Goal: Task Accomplishment & Management: Use online tool/utility

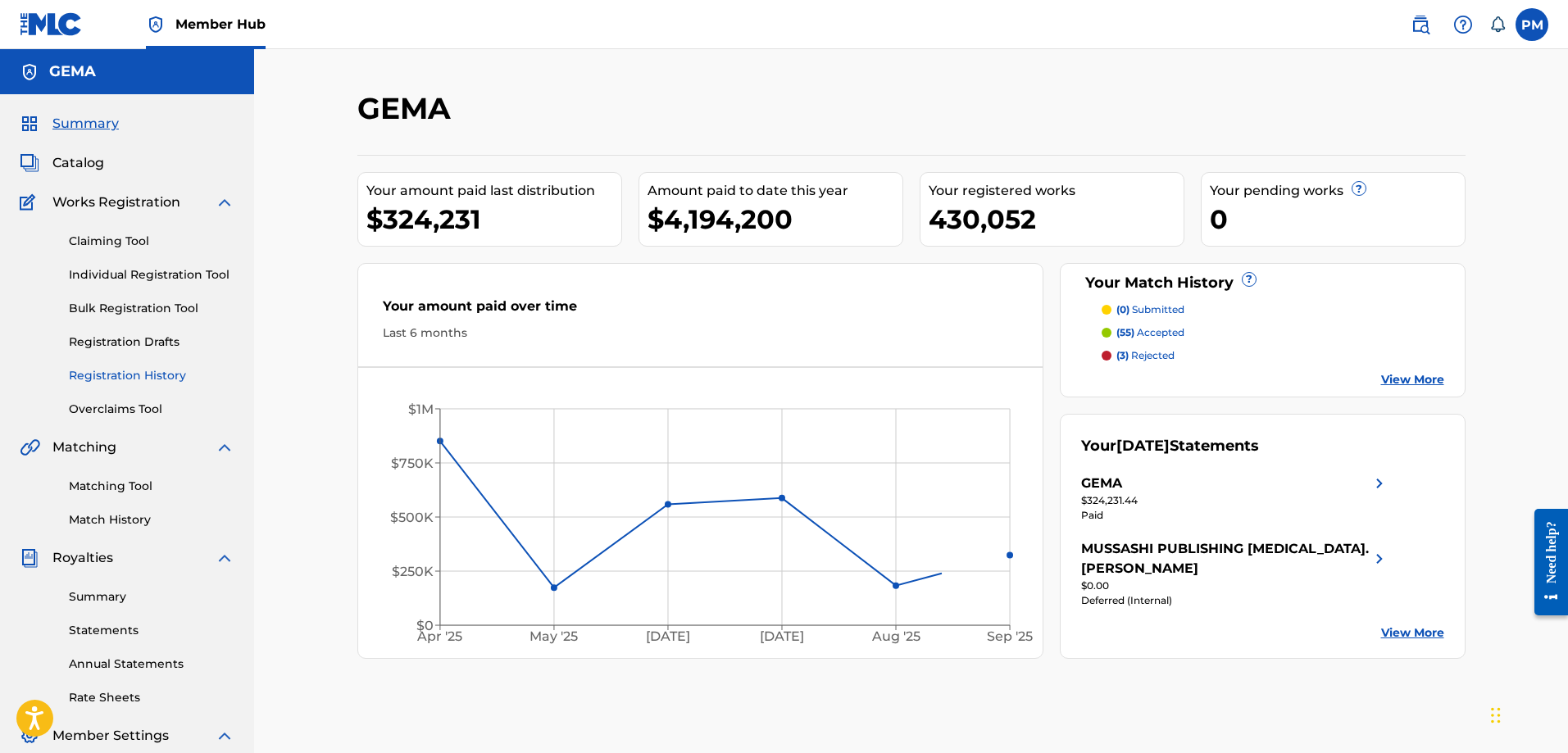
click at [132, 374] on link "Registration History" at bounding box center [152, 376] width 165 height 17
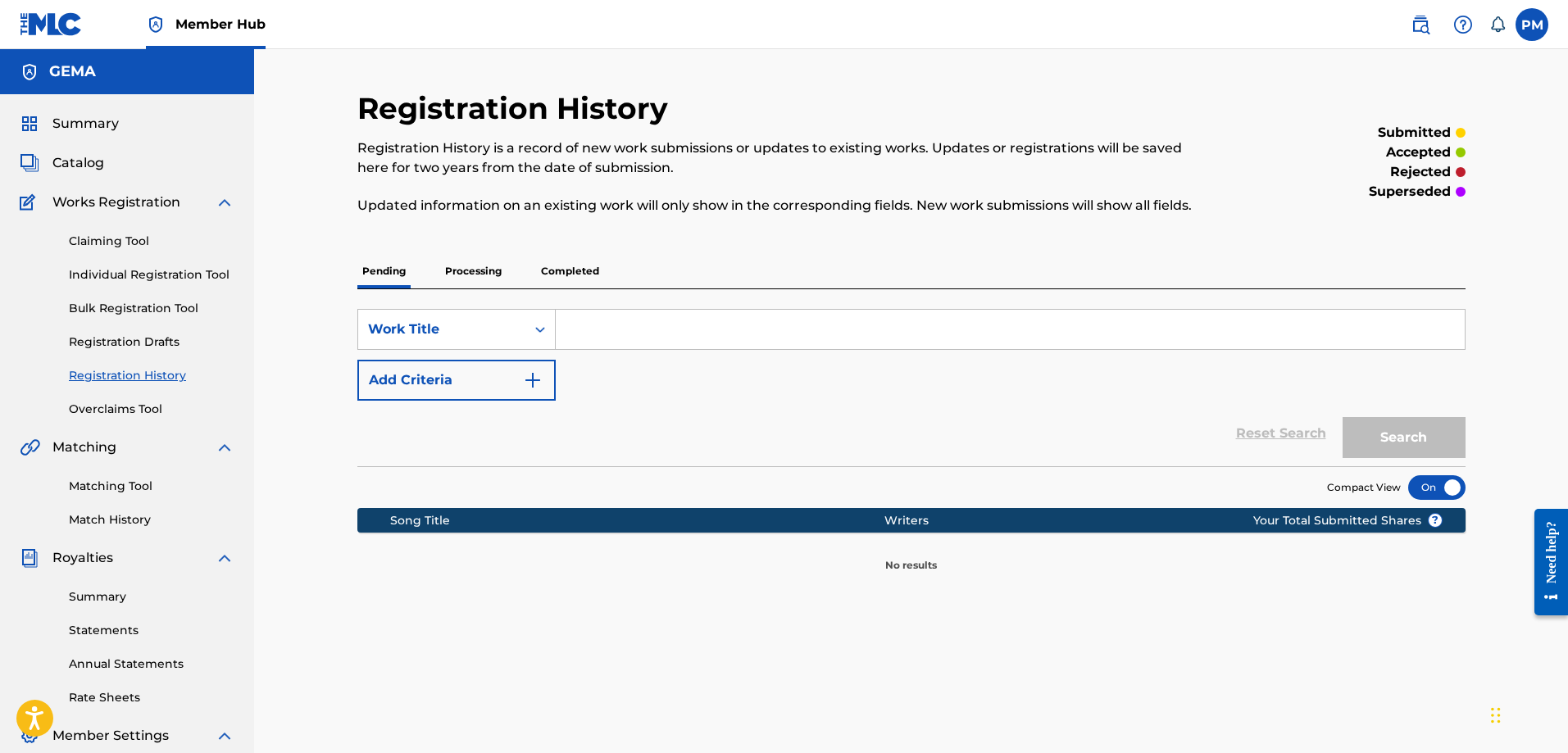
click at [464, 280] on p "Processing" at bounding box center [473, 270] width 66 height 34
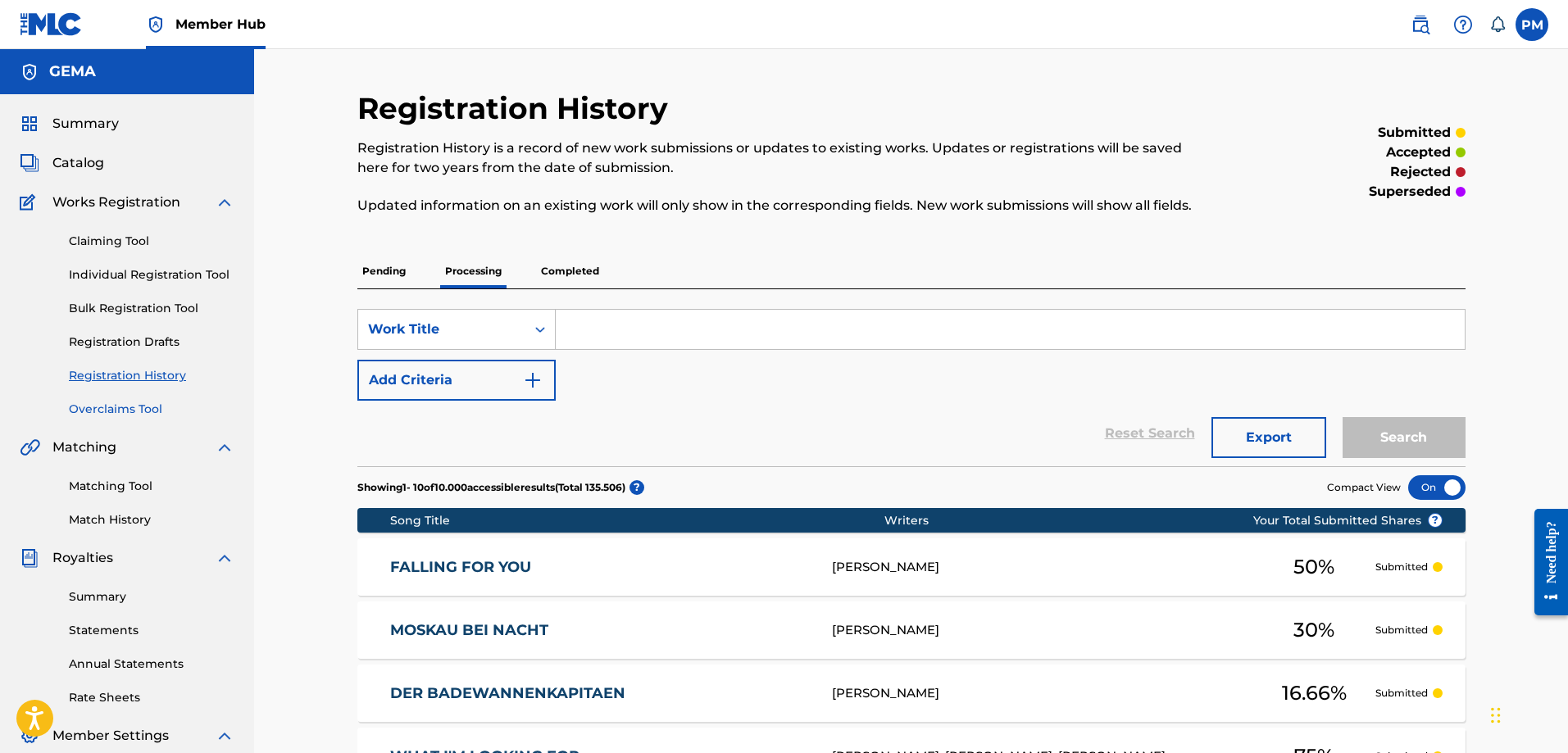
click at [100, 410] on link "Overclaims Tool" at bounding box center [152, 409] width 165 height 17
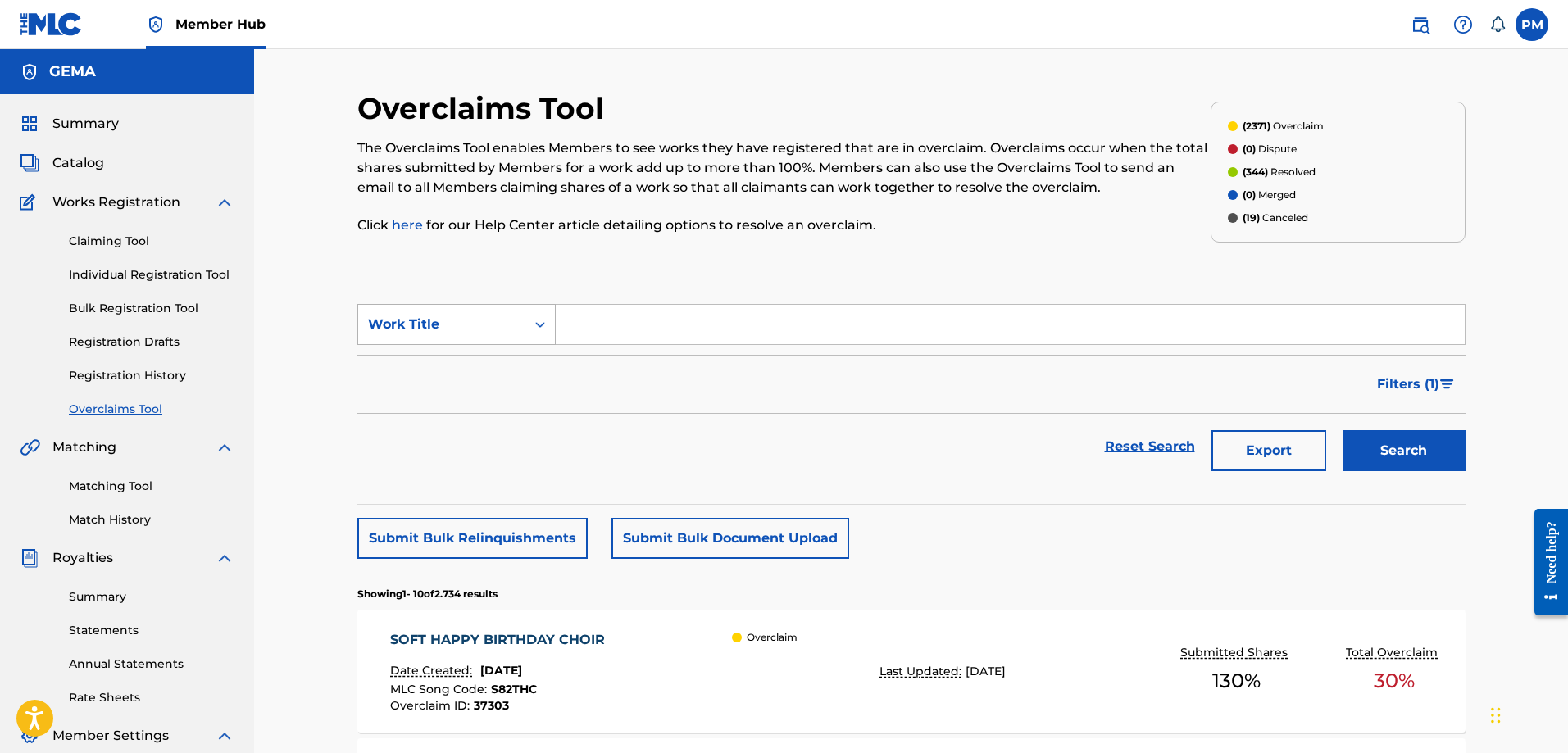
click at [537, 329] on icon "Search Form" at bounding box center [539, 325] width 17 height 17
click at [599, 383] on div "Filters ( 1 )" at bounding box center [911, 384] width 1108 height 59
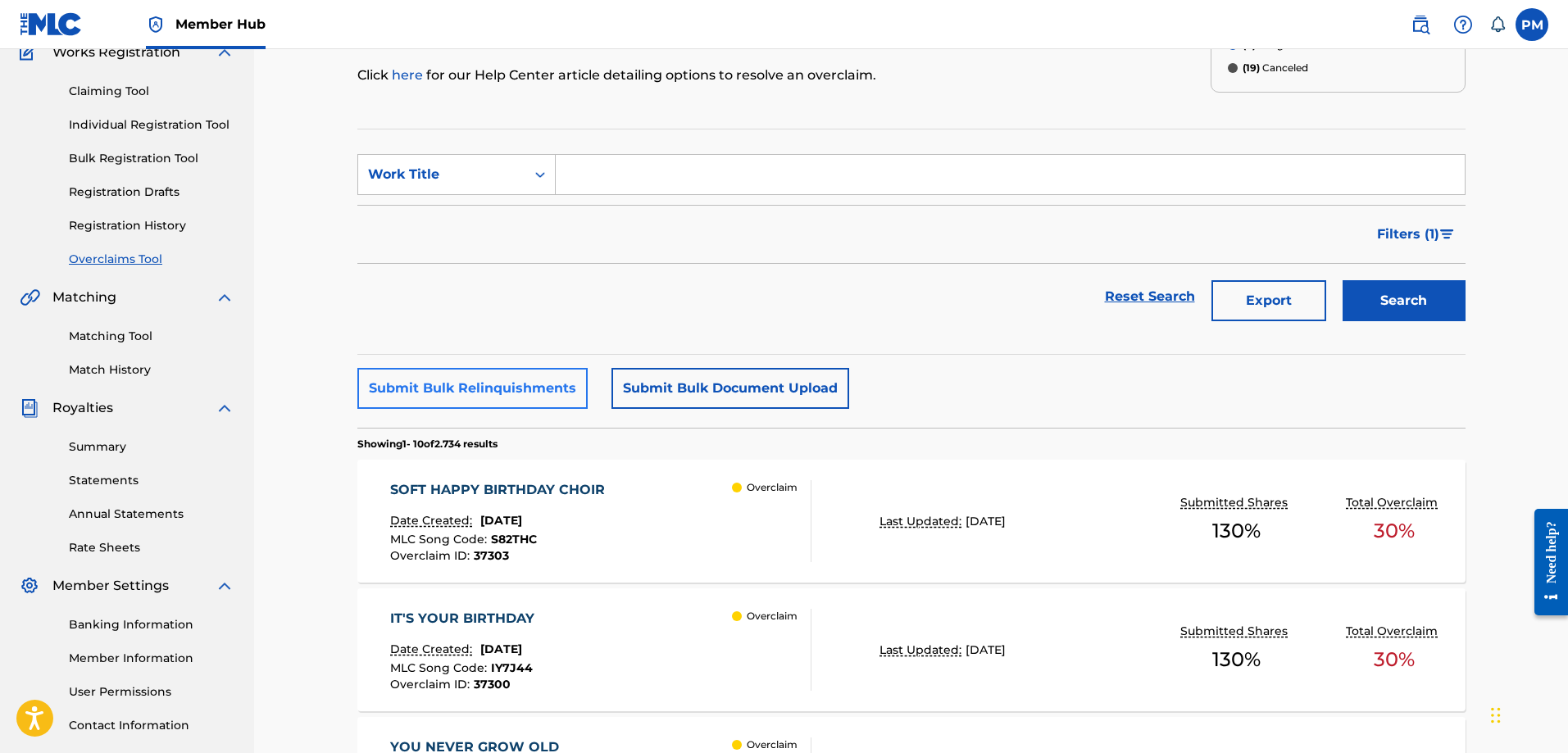
scroll to position [164, 0]
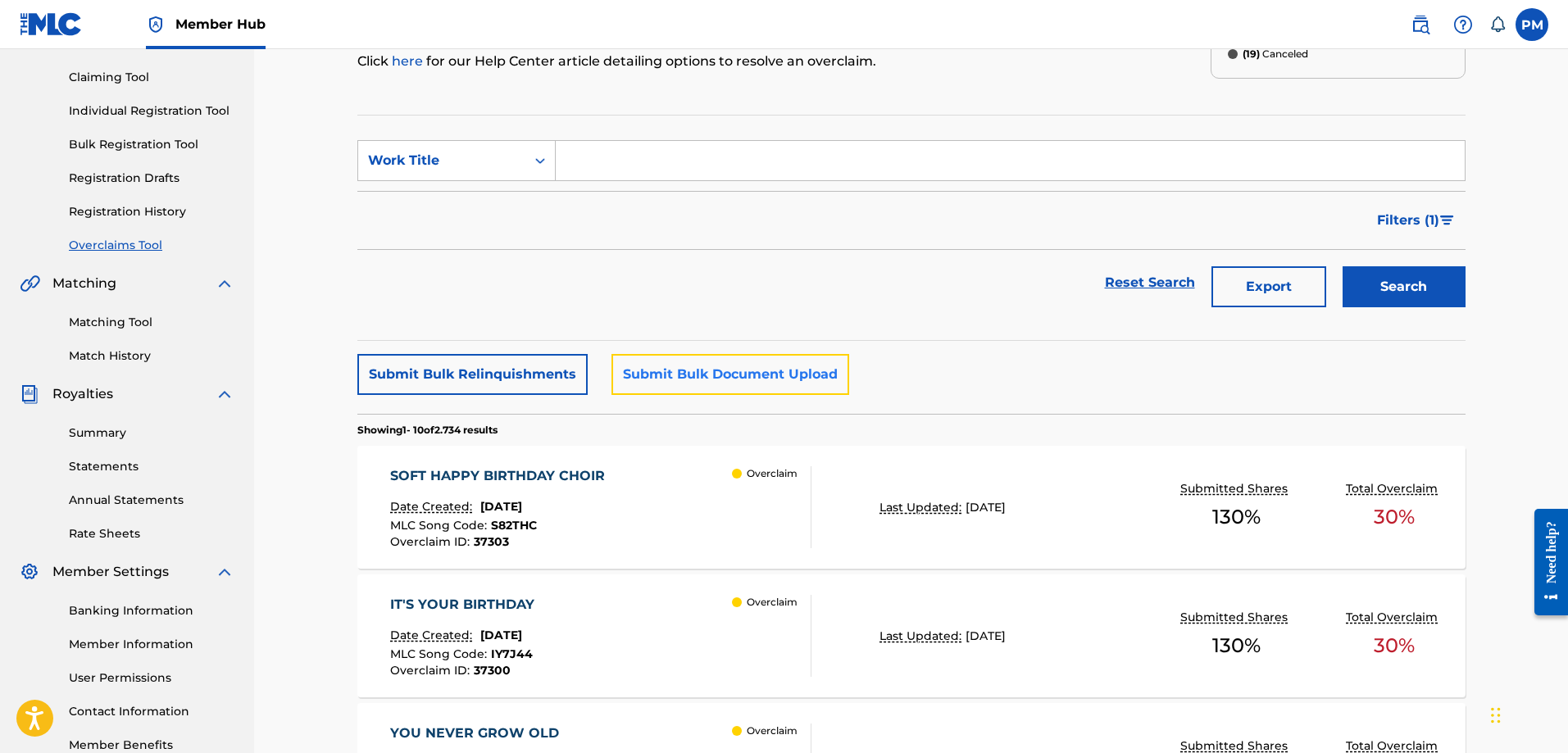
click at [709, 389] on button "Submit Bulk Document Upload" at bounding box center [730, 374] width 238 height 41
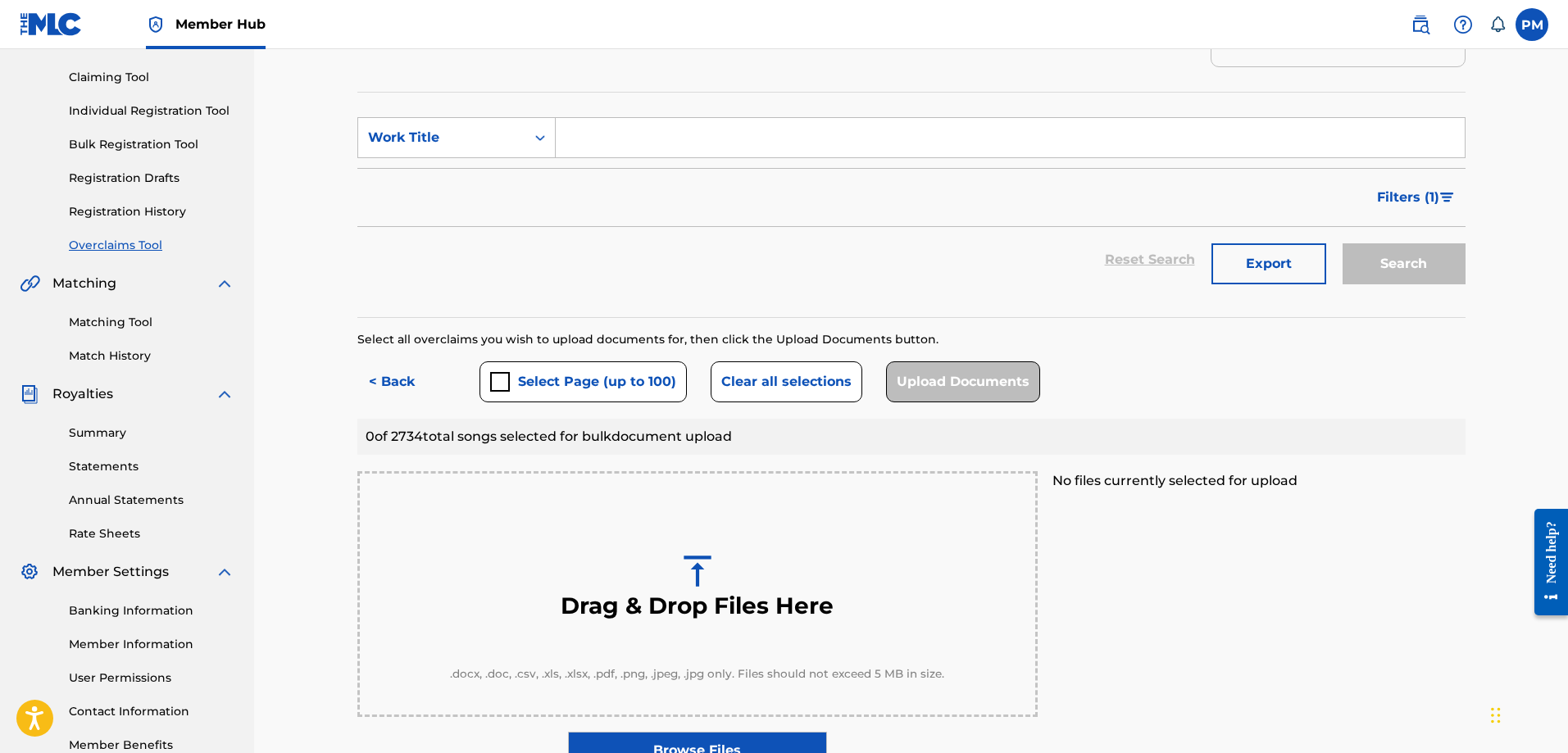
click at [144, 246] on link "Overclaims Tool" at bounding box center [152, 246] width 165 height 17
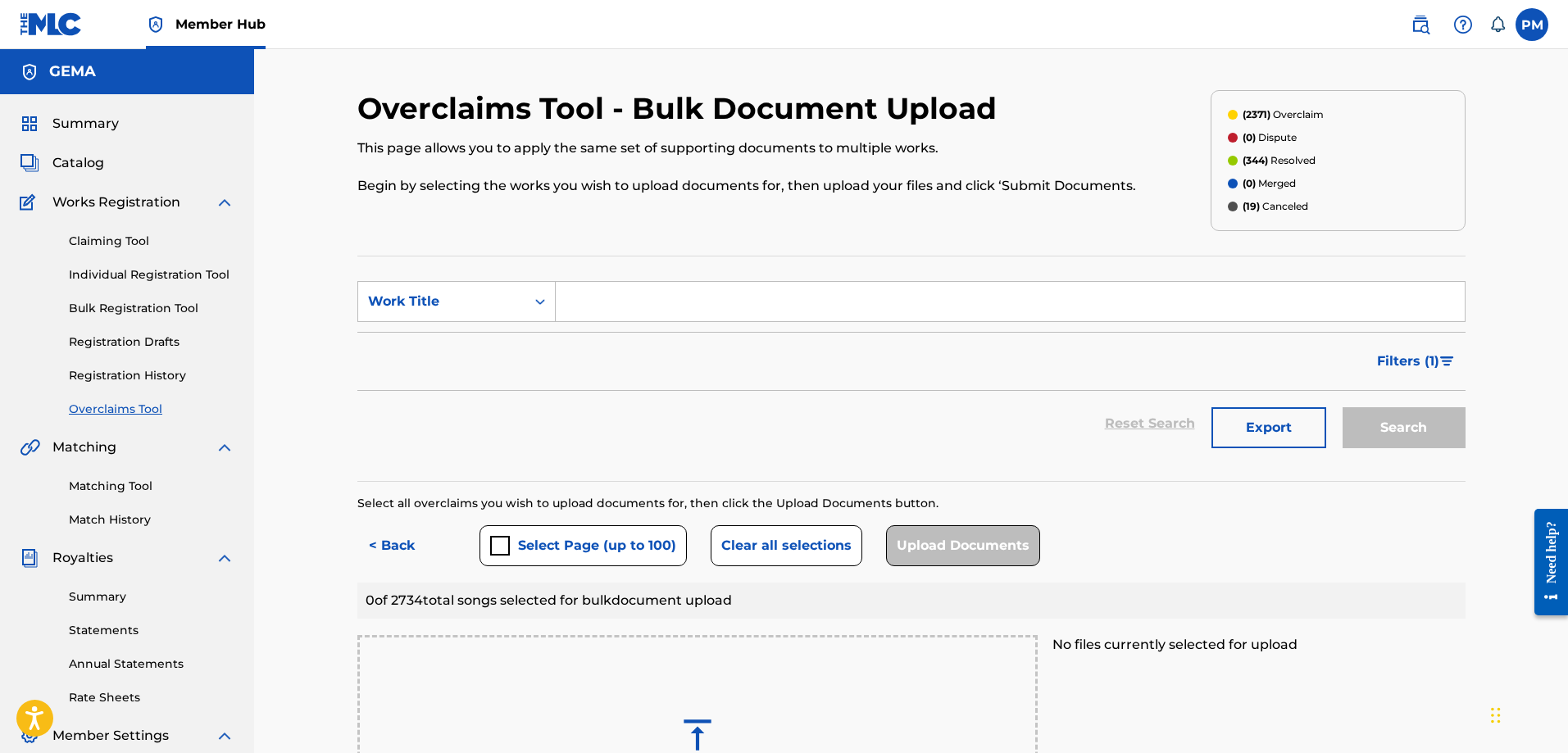
click at [123, 406] on link "Overclaims Tool" at bounding box center [152, 409] width 165 height 17
click at [124, 368] on link "Registration History" at bounding box center [152, 376] width 165 height 17
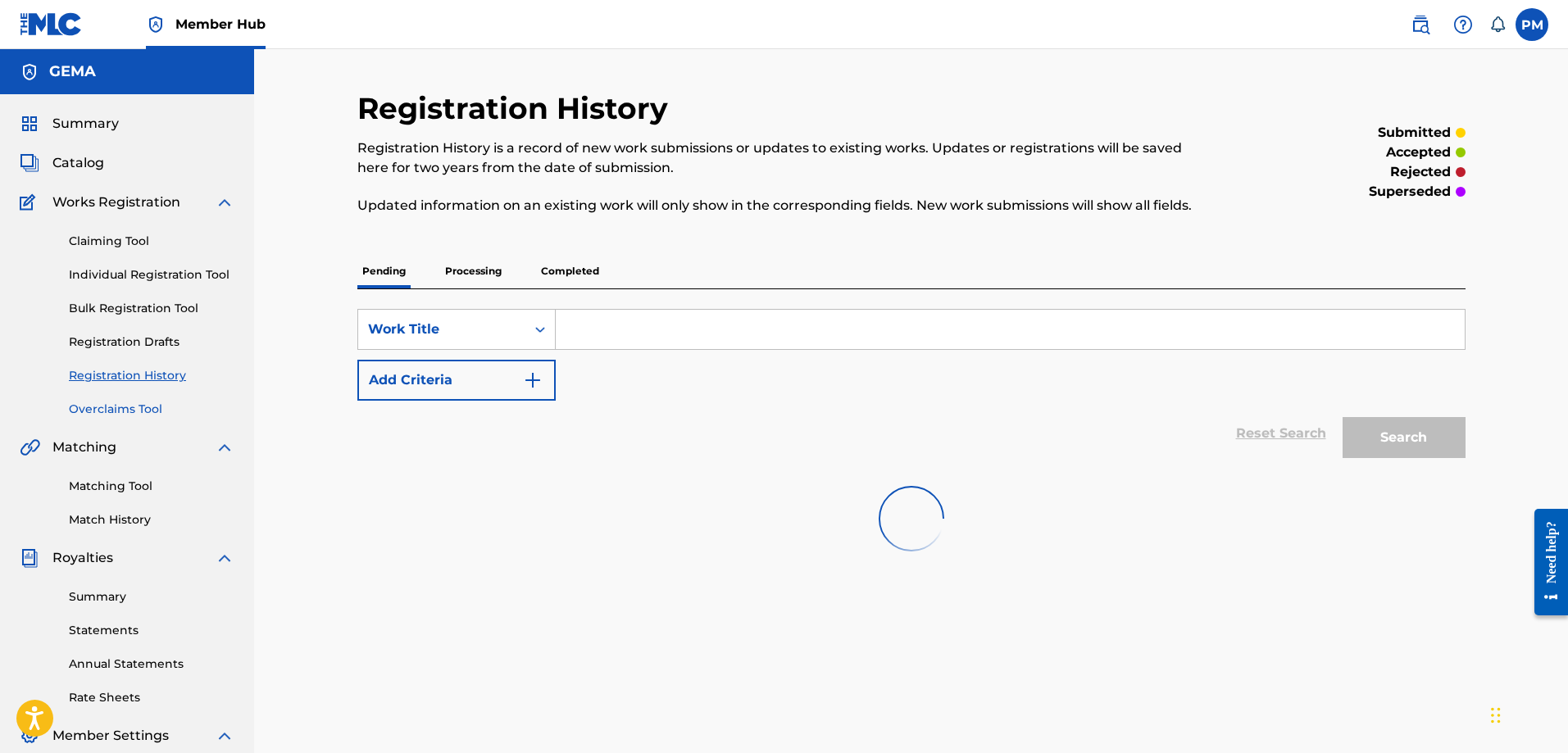
click at [126, 411] on link "Overclaims Tool" at bounding box center [152, 409] width 165 height 17
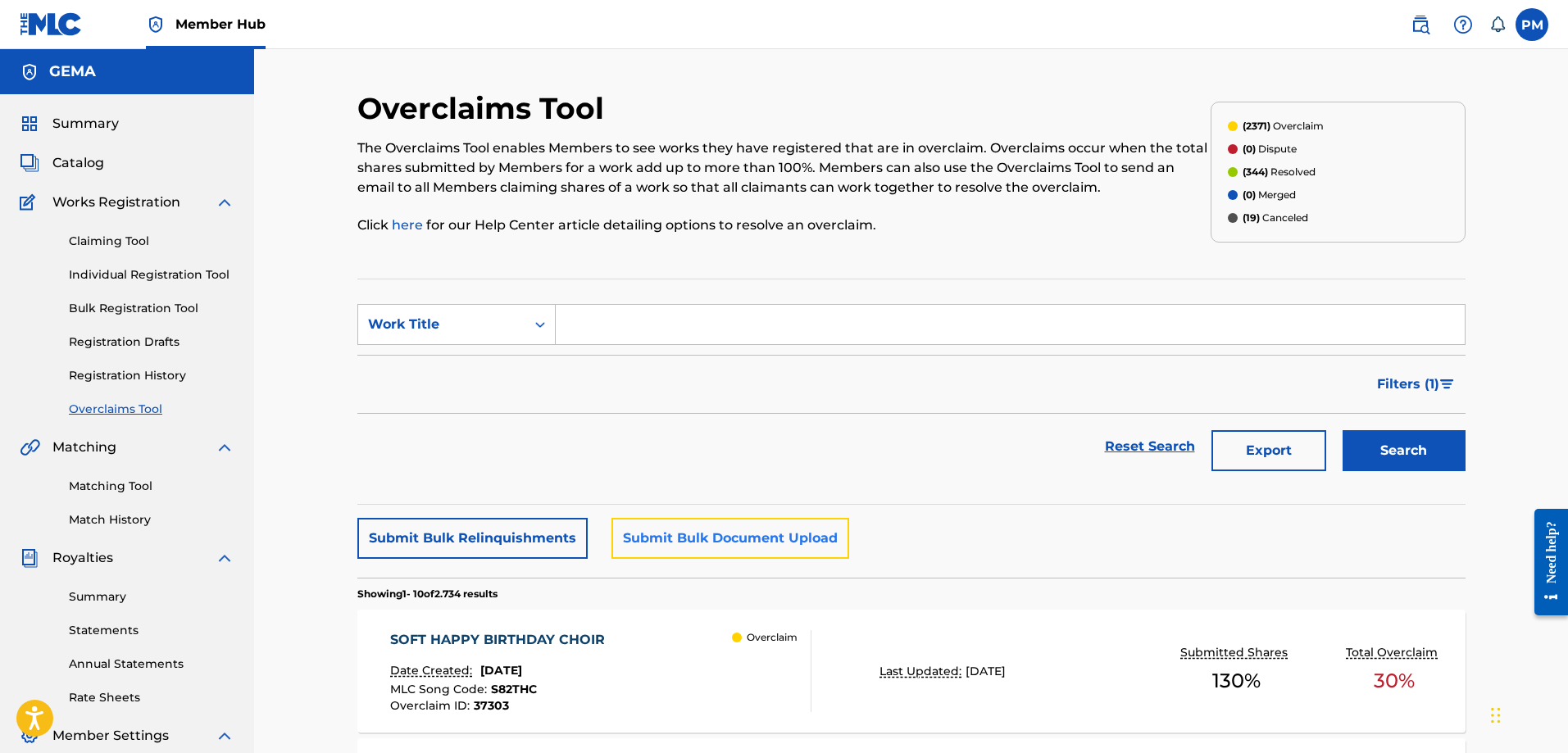
click at [731, 558] on button "Submit Bulk Document Upload" at bounding box center [730, 538] width 238 height 41
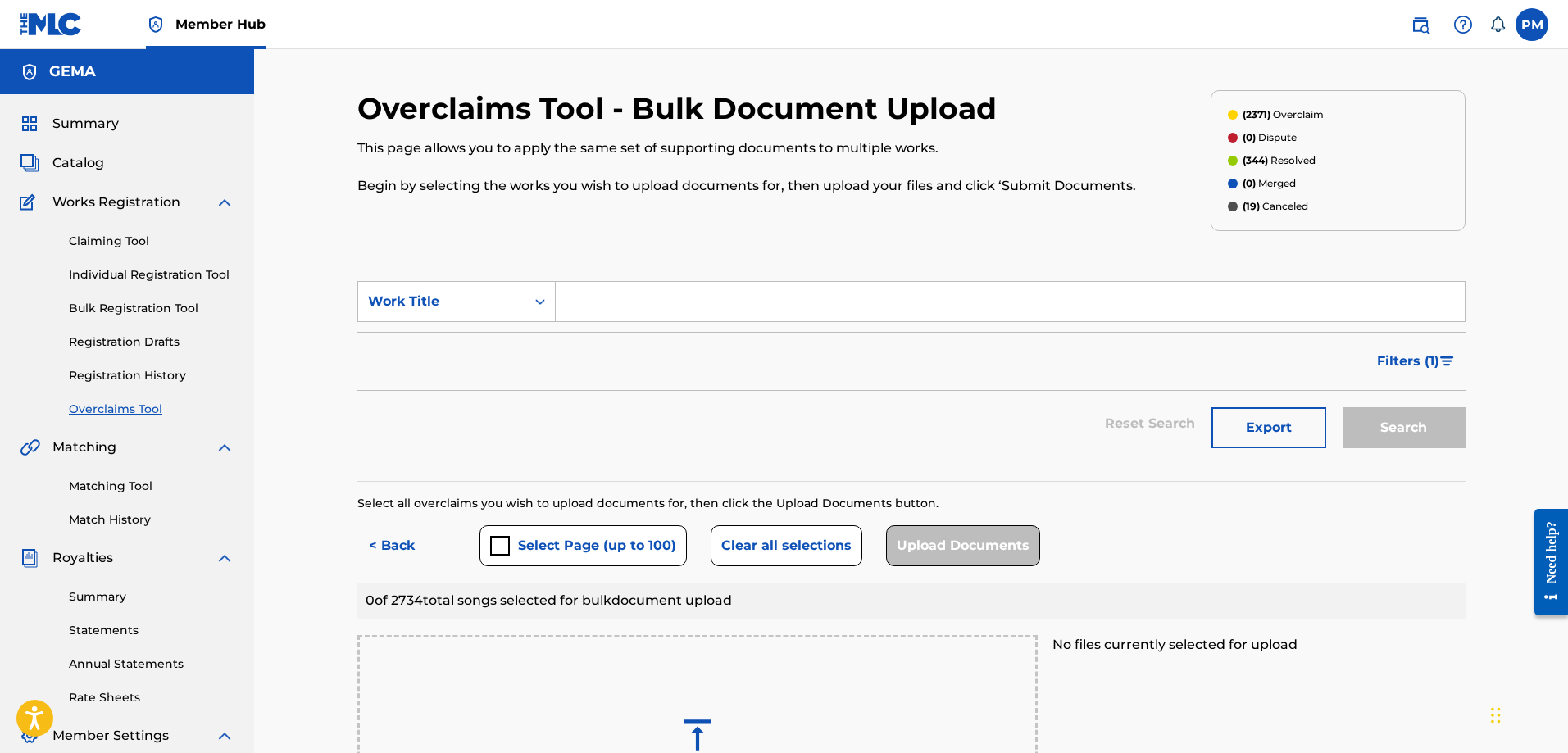
click at [107, 406] on link "Overclaims Tool" at bounding box center [152, 409] width 165 height 17
click at [102, 410] on link "Overclaims Tool" at bounding box center [152, 409] width 165 height 17
click at [113, 372] on link "Registration History" at bounding box center [152, 376] width 165 height 17
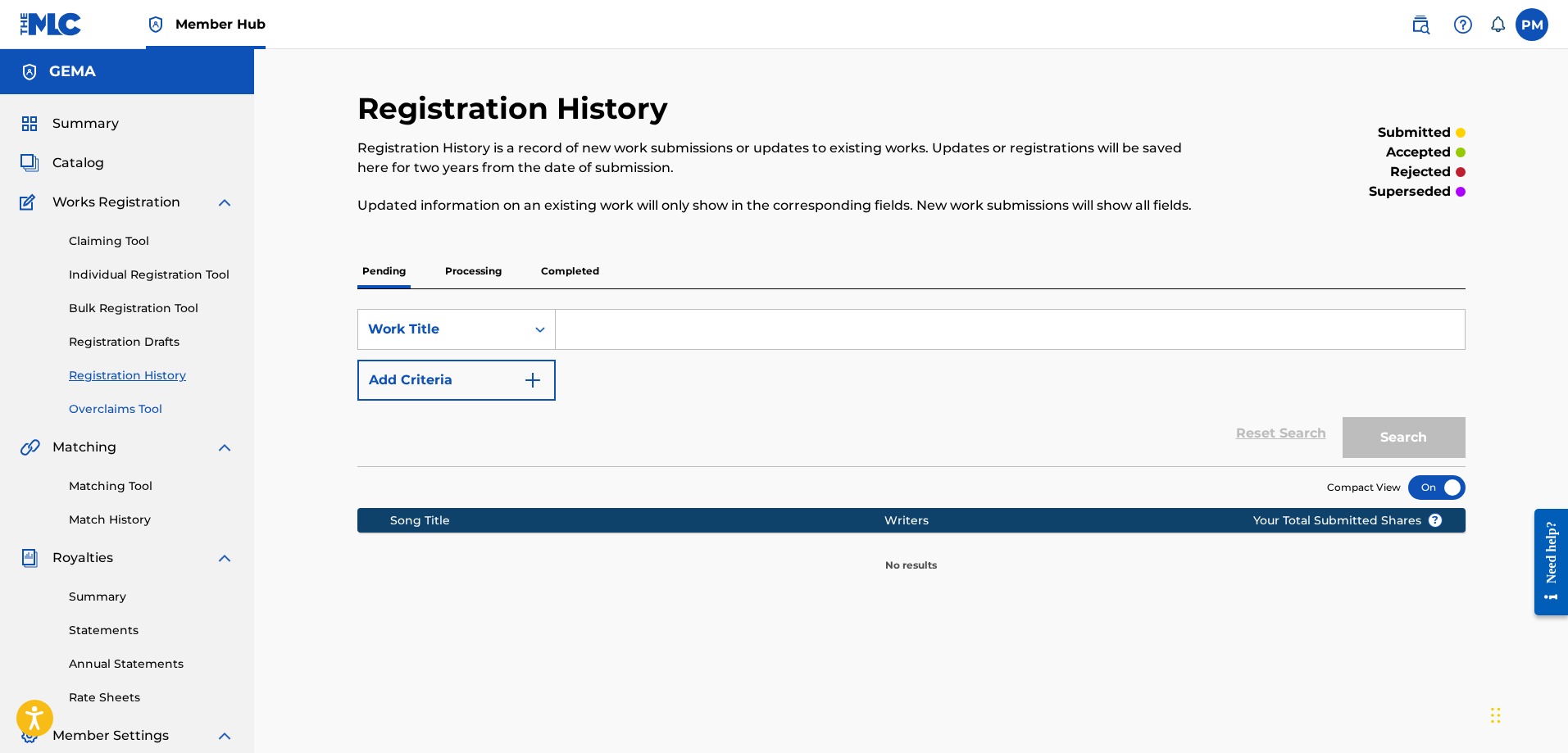
click at [128, 408] on link "Overclaims Tool" at bounding box center [152, 409] width 165 height 17
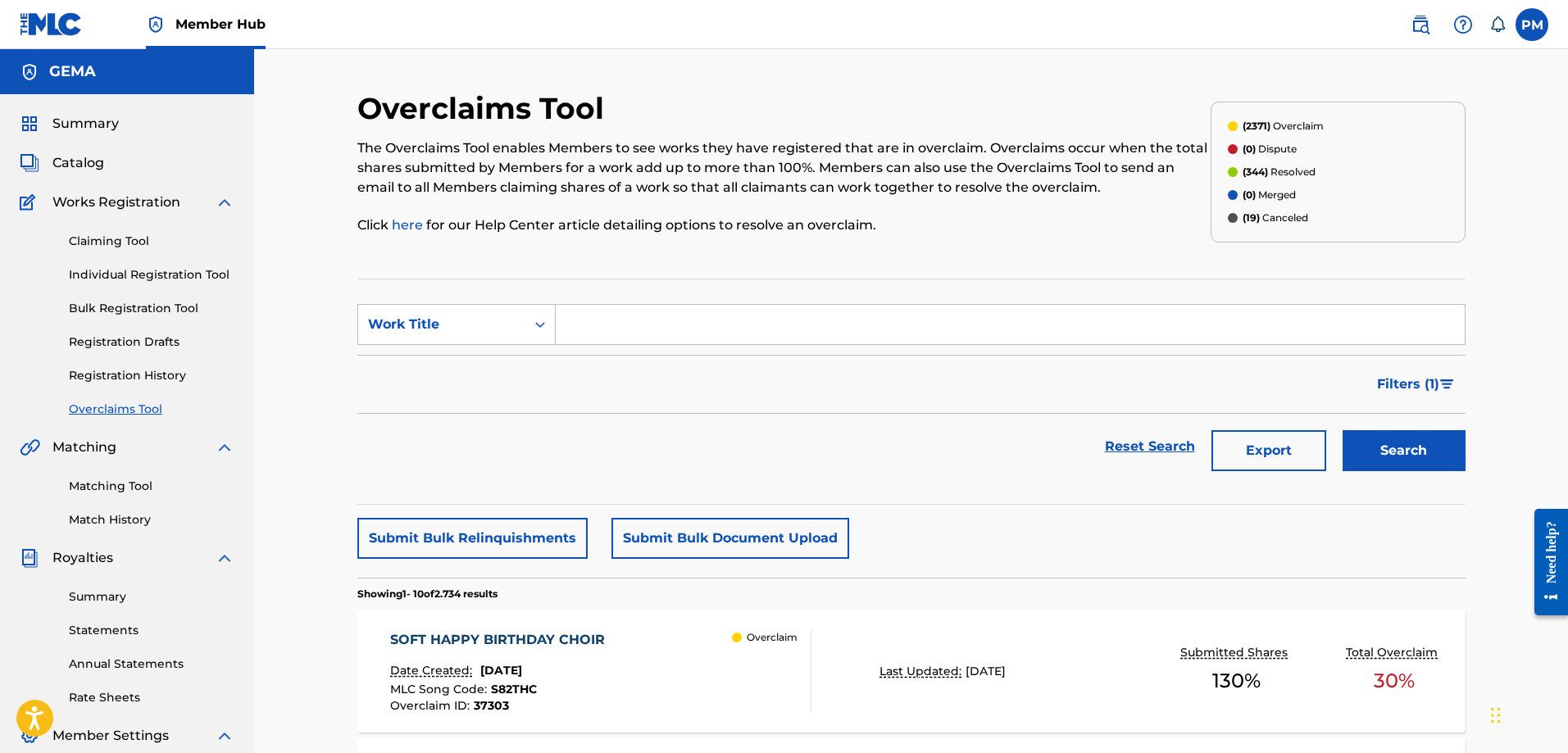
click at [673, 649] on div "SOFT HAPPY BIRTHDAY CHOIR Date Created: September 23, 2025 MLC Song Code : S82T…" at bounding box center [600, 671] width 422 height 82
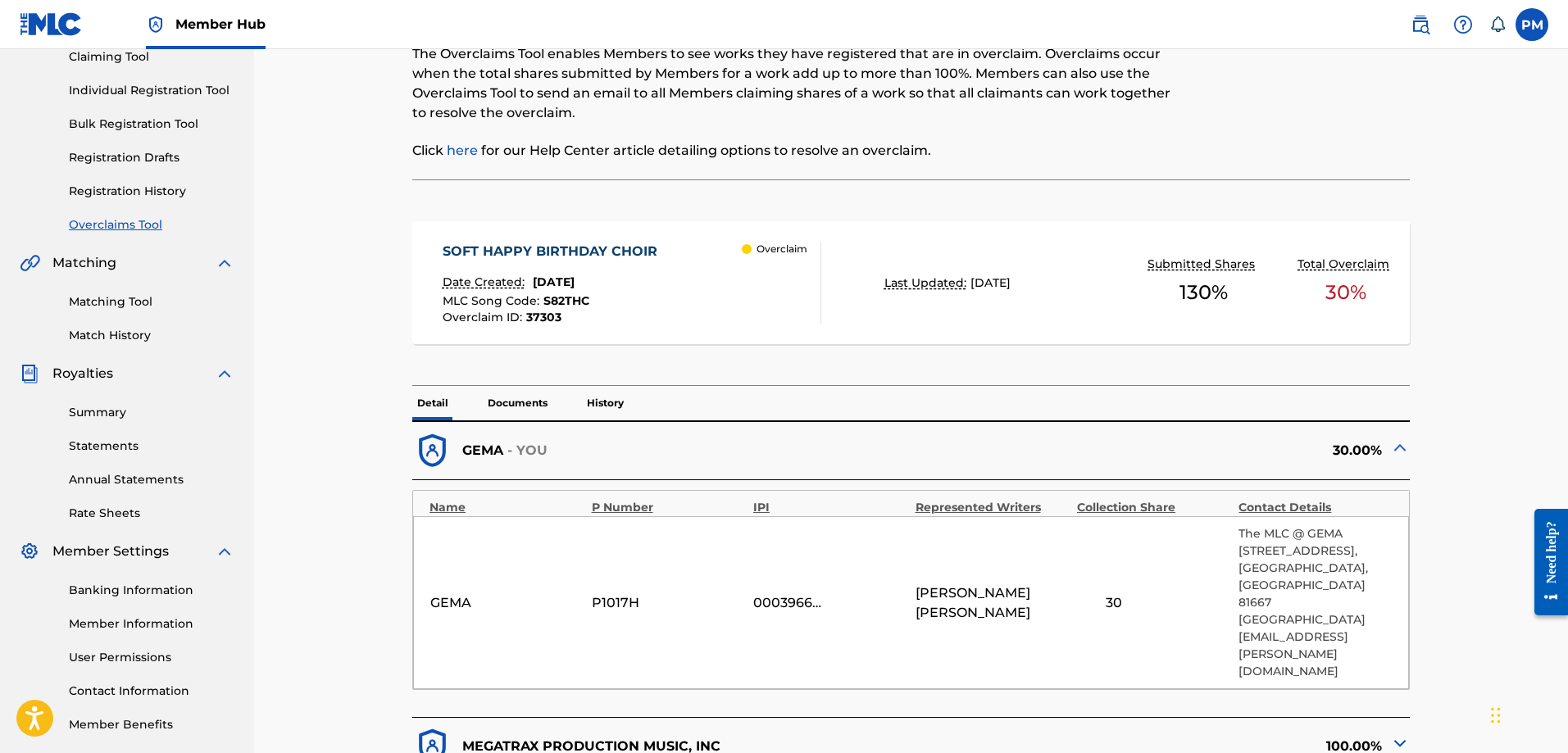
scroll to position [622, 0]
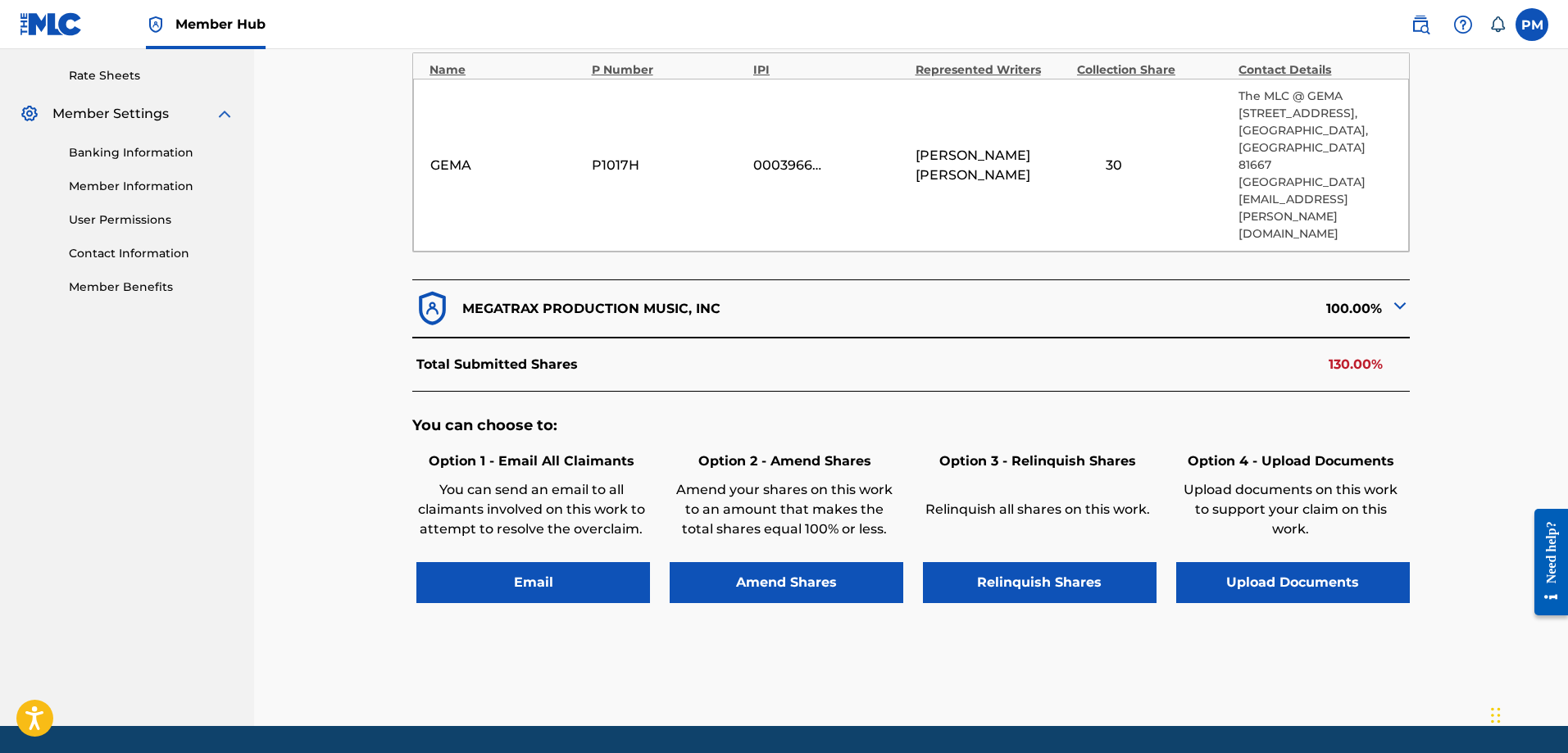
click at [947, 613] on div "< Back SOFT HAPPY BIRTHDAY CHOIR - Overclaim Detail The Overclaims Tool enables…" at bounding box center [911, 97] width 1108 height 1258
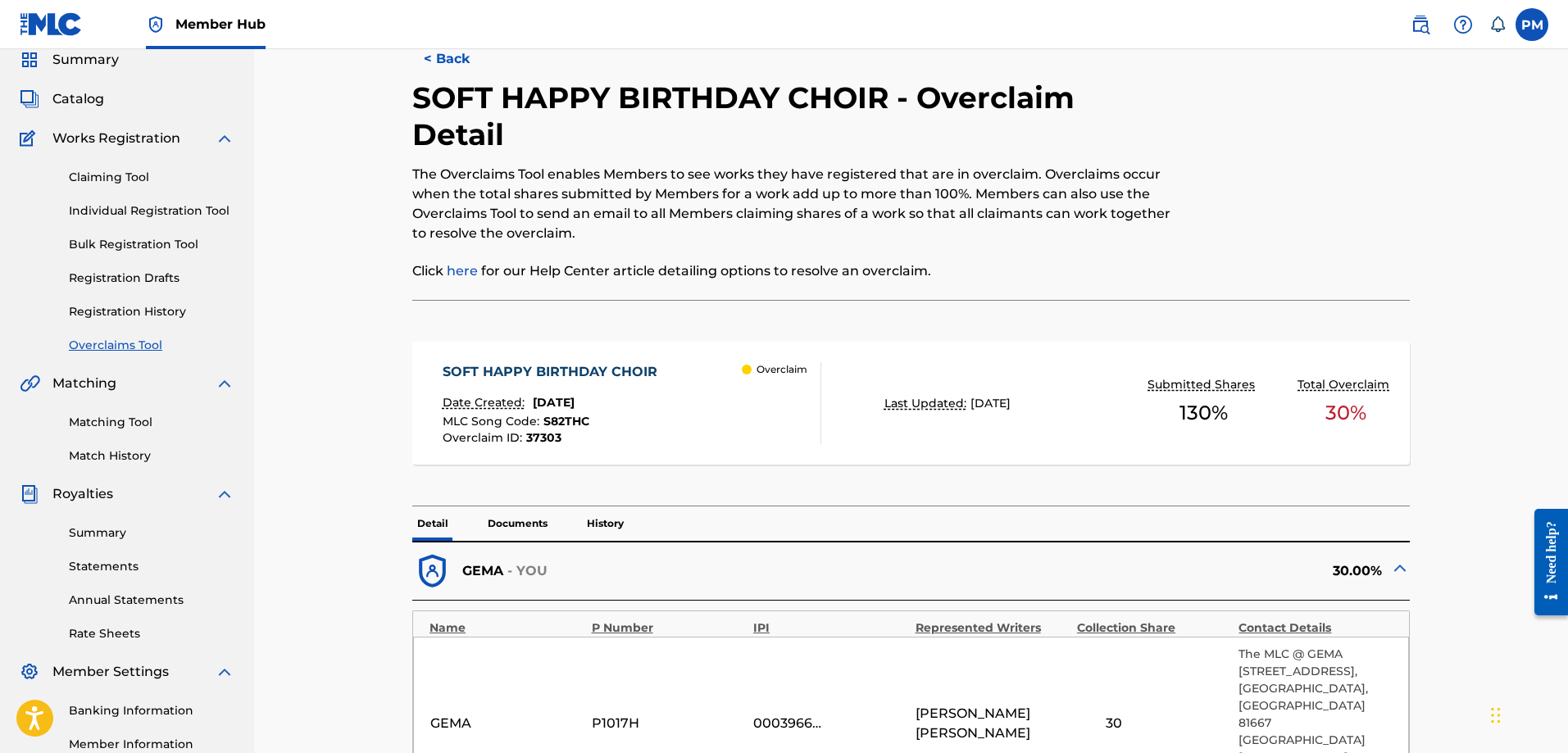
scroll to position [0, 0]
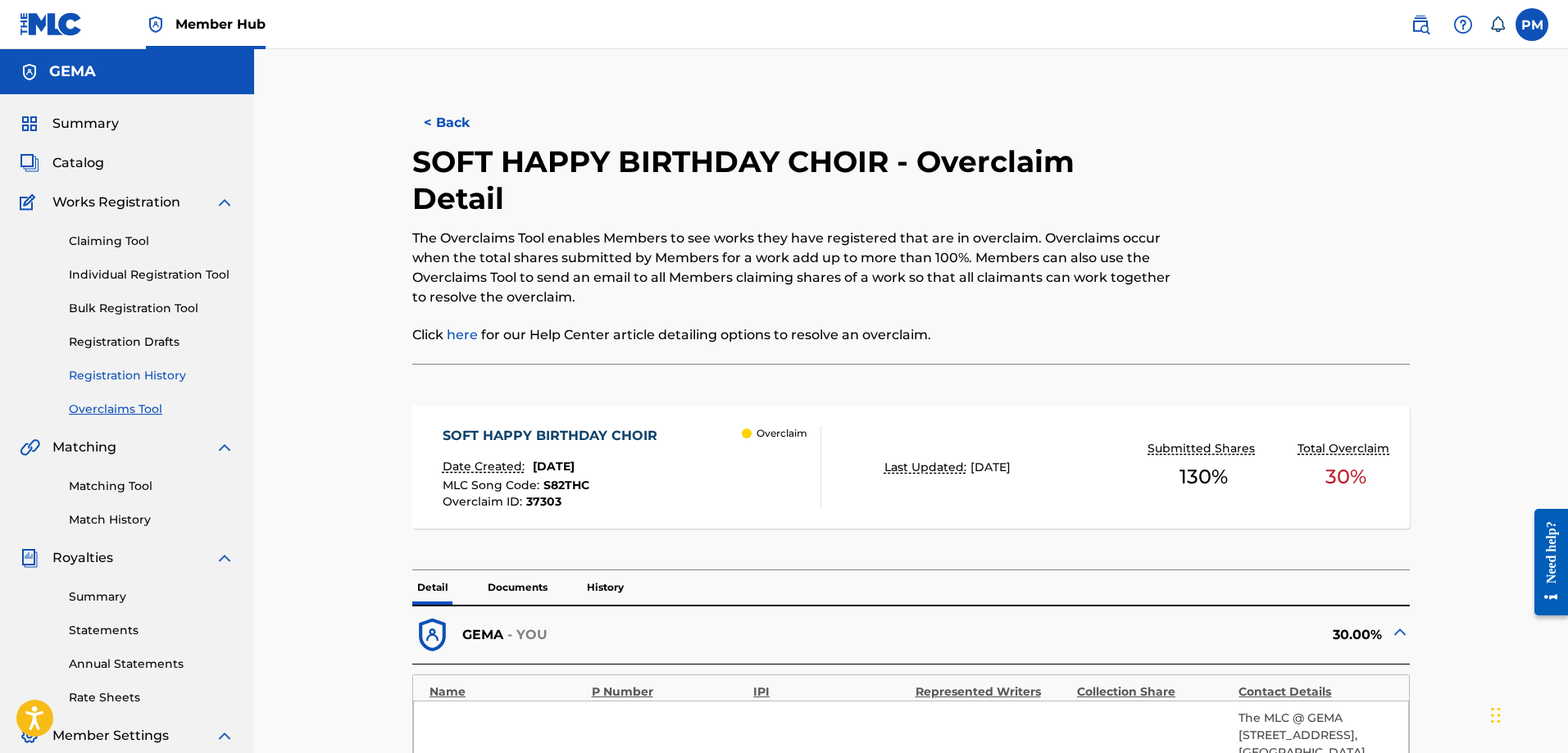
click at [129, 377] on link "Registration History" at bounding box center [152, 376] width 165 height 17
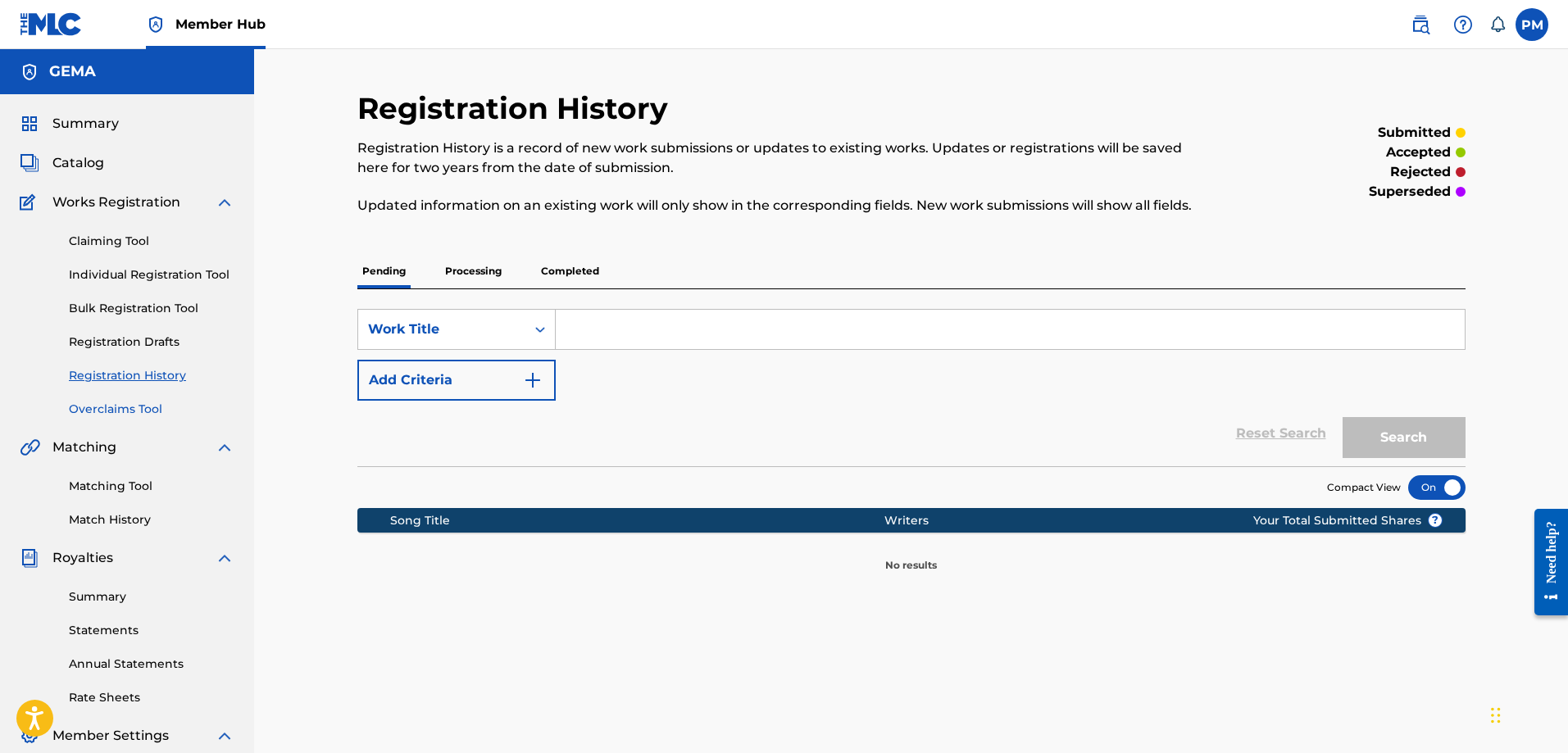
click at [112, 416] on link "Overclaims Tool" at bounding box center [152, 409] width 165 height 17
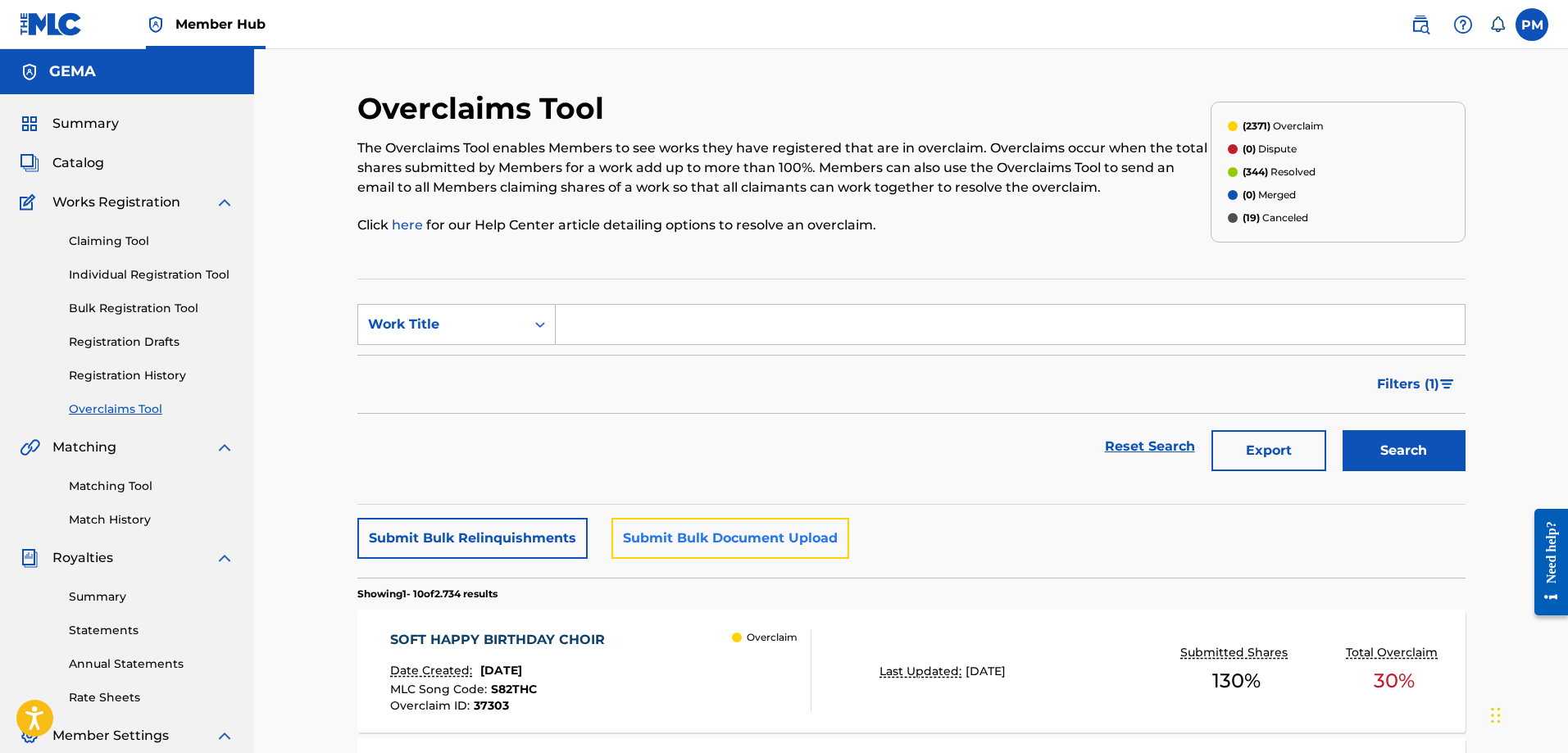
click at [694, 542] on button "Submit Bulk Document Upload" at bounding box center [730, 538] width 238 height 41
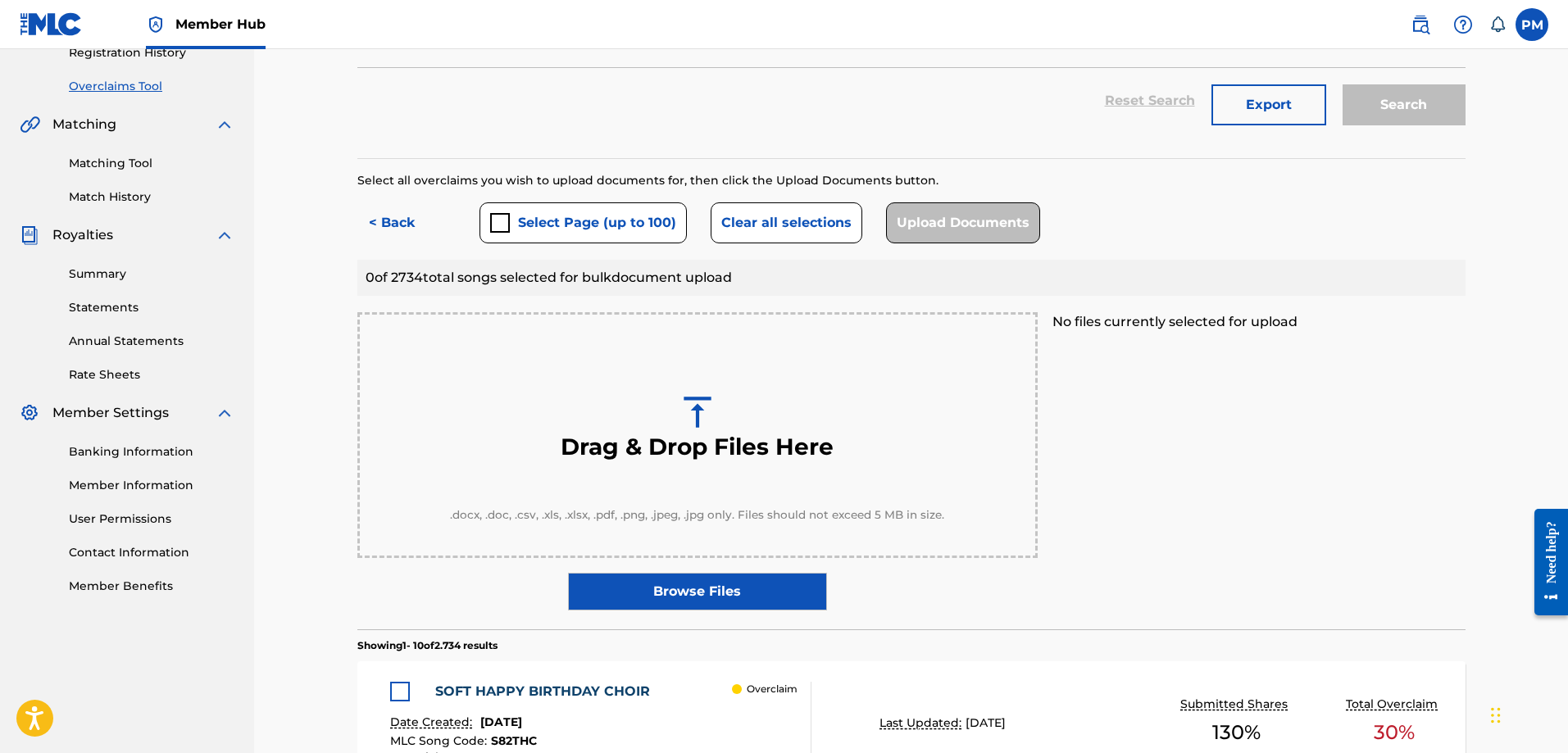
scroll to position [82, 0]
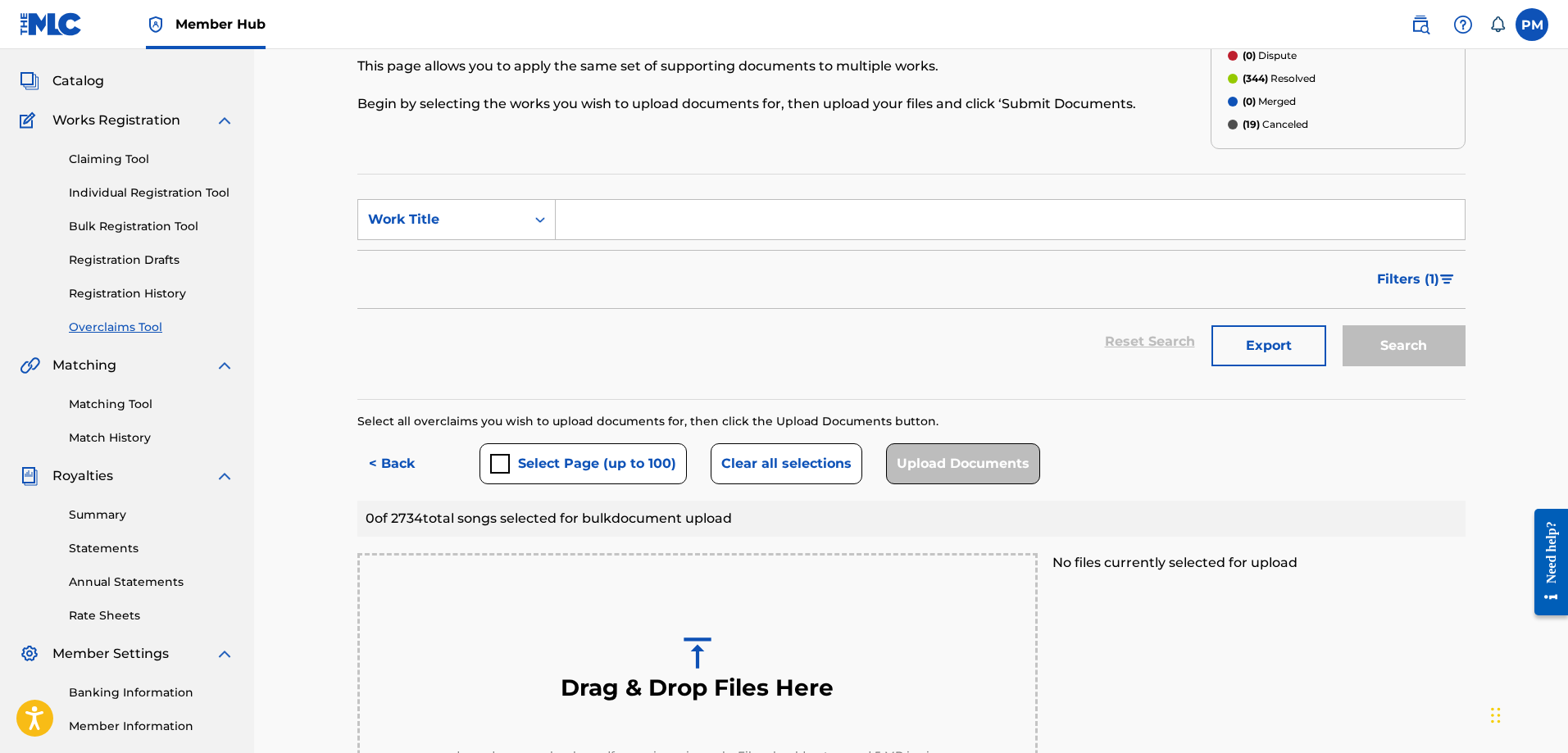
click at [589, 222] on input "Search Form" at bounding box center [1009, 220] width 908 height 39
click at [519, 226] on div "Work Title" at bounding box center [442, 220] width 167 height 31
click at [448, 305] on div "Overclaim ID" at bounding box center [457, 301] width 196 height 41
click at [619, 233] on input "Search Form" at bounding box center [1009, 220] width 908 height 39
paste input "34715"
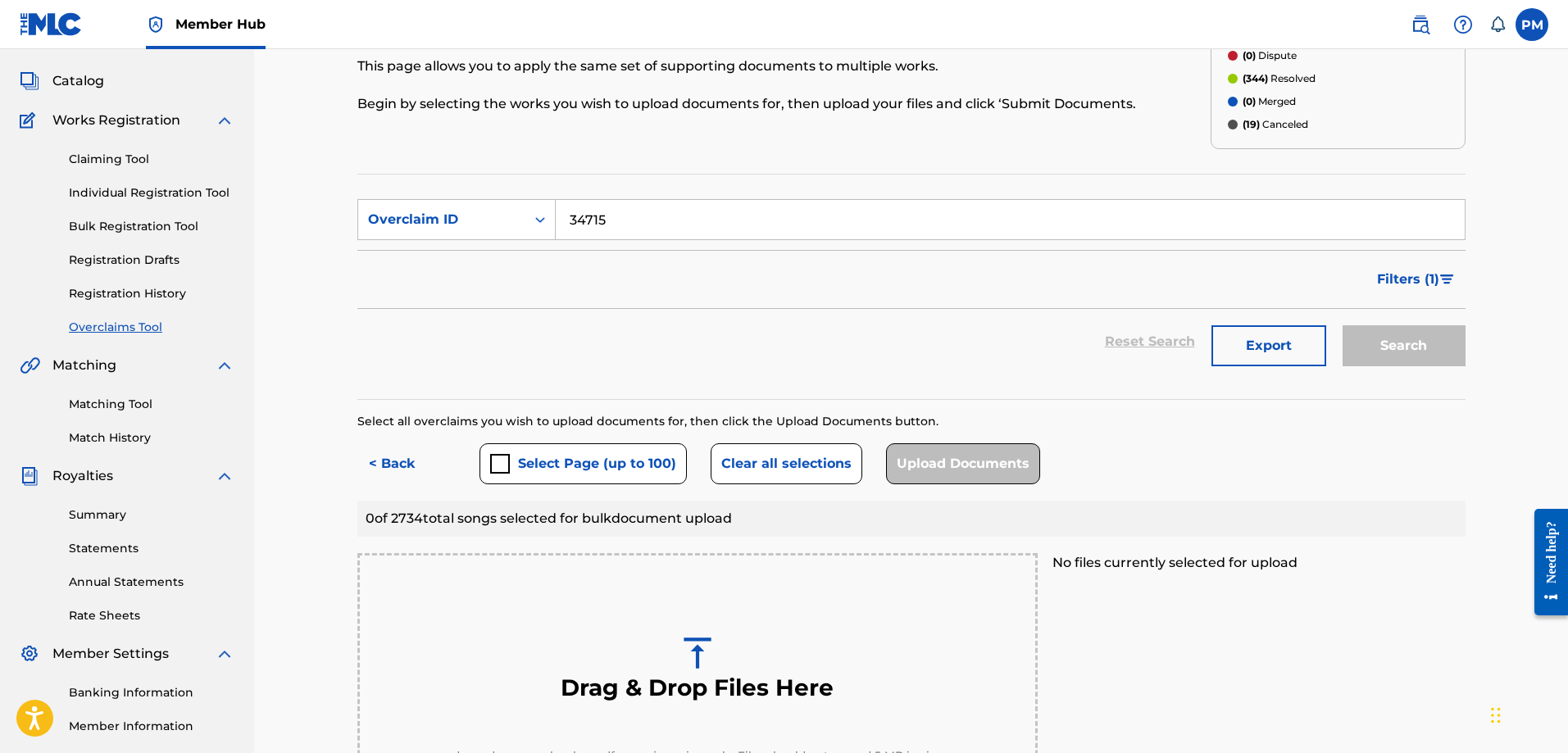
click at [678, 227] on input "34715" at bounding box center [1009, 220] width 908 height 39
type input "34715"
click at [498, 212] on div "Overclaim ID" at bounding box center [442, 220] width 148 height 19
click at [500, 222] on div "Overclaim ID" at bounding box center [442, 220] width 148 height 19
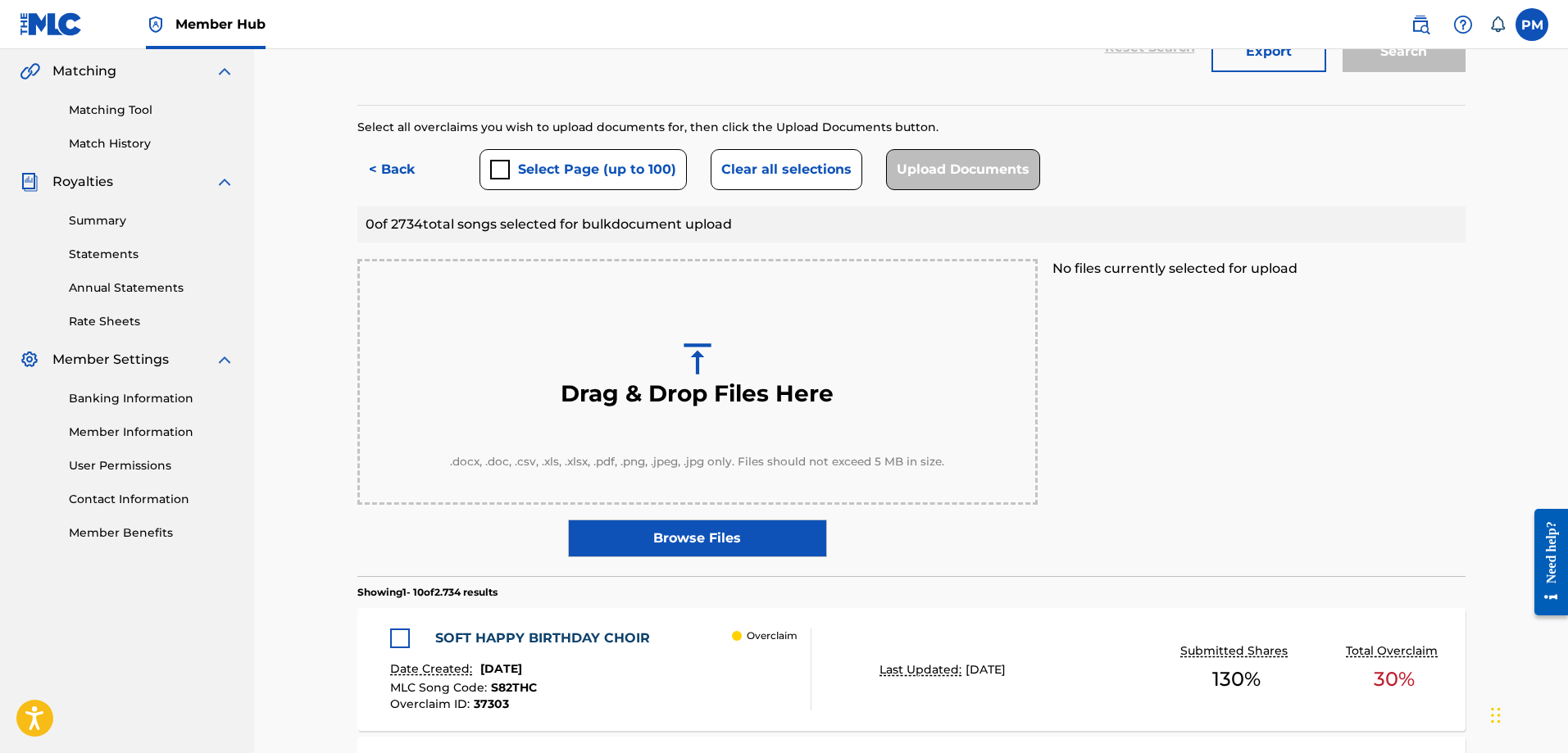
scroll to position [410, 0]
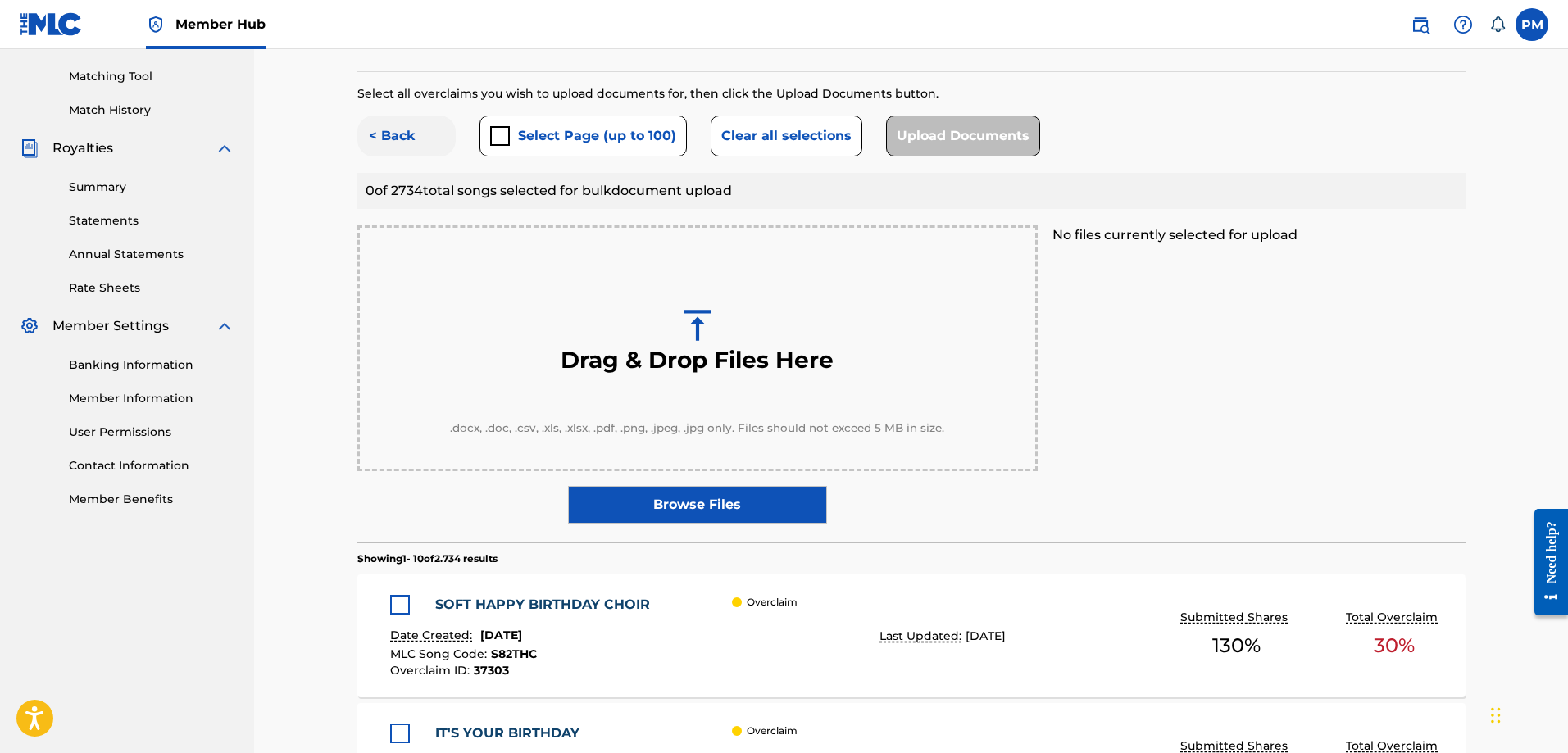
click at [394, 133] on button "< Back" at bounding box center [406, 136] width 98 height 41
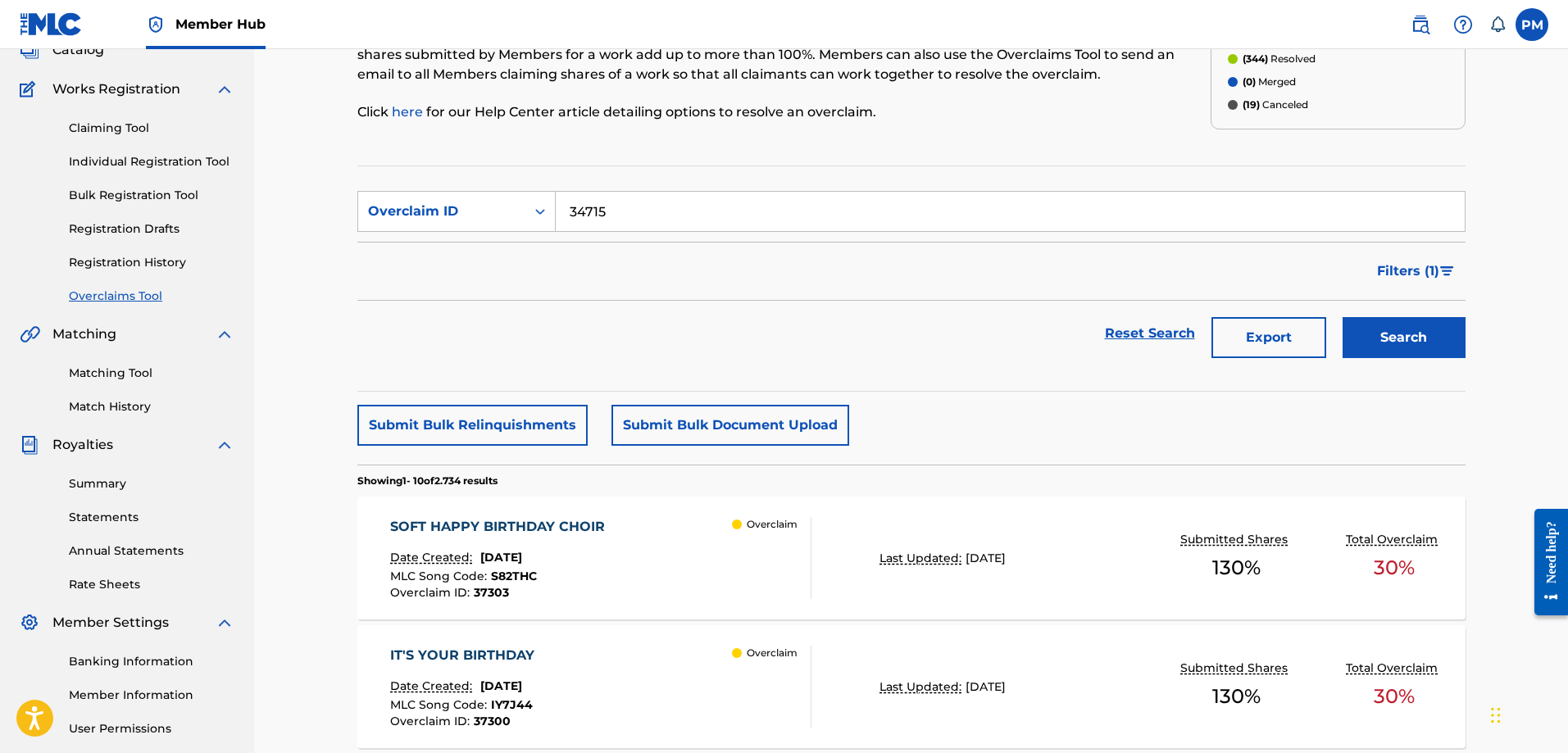
scroll to position [0, 0]
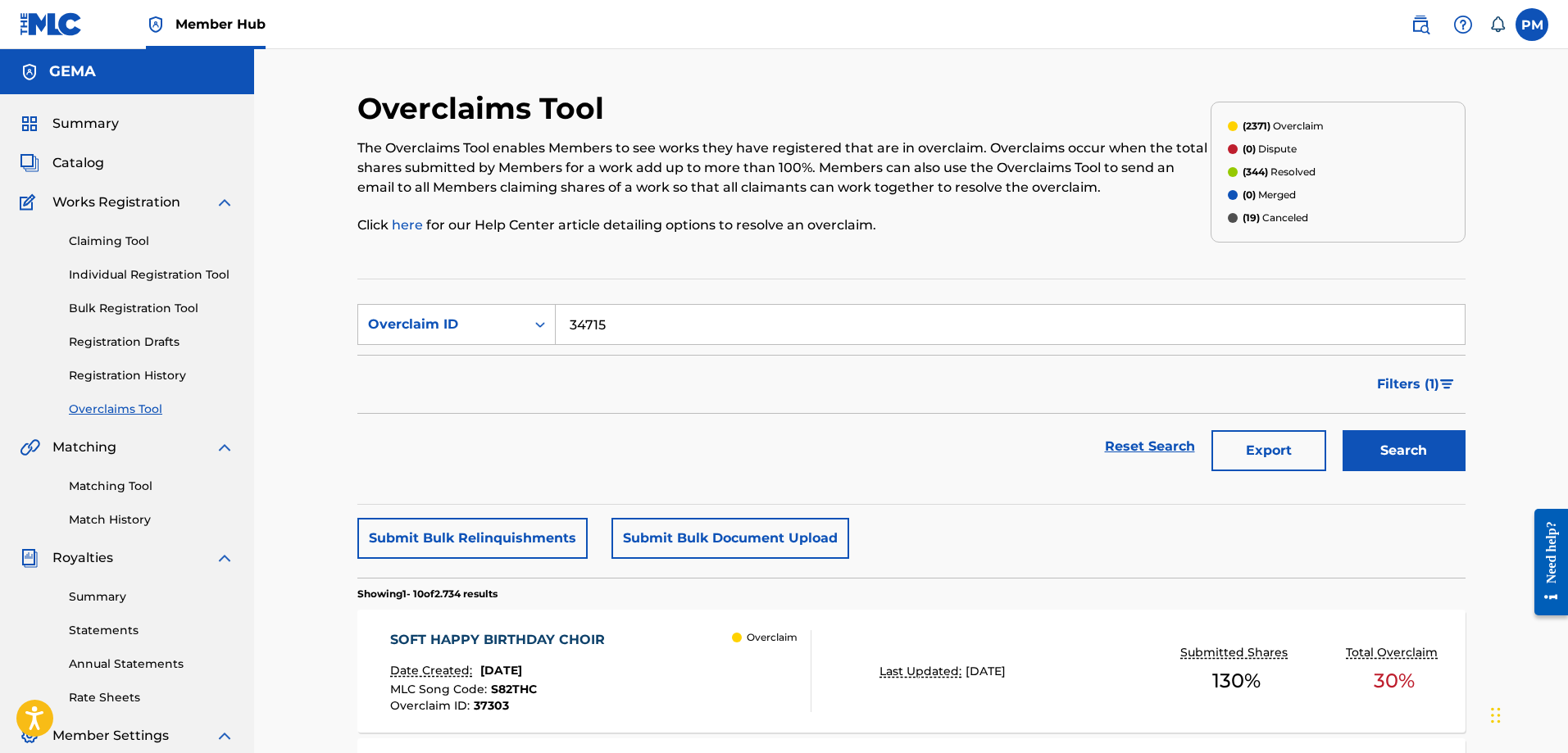
click at [667, 328] on input "34715" at bounding box center [1009, 325] width 908 height 39
click at [1375, 446] on button "Search" at bounding box center [1404, 451] width 123 height 41
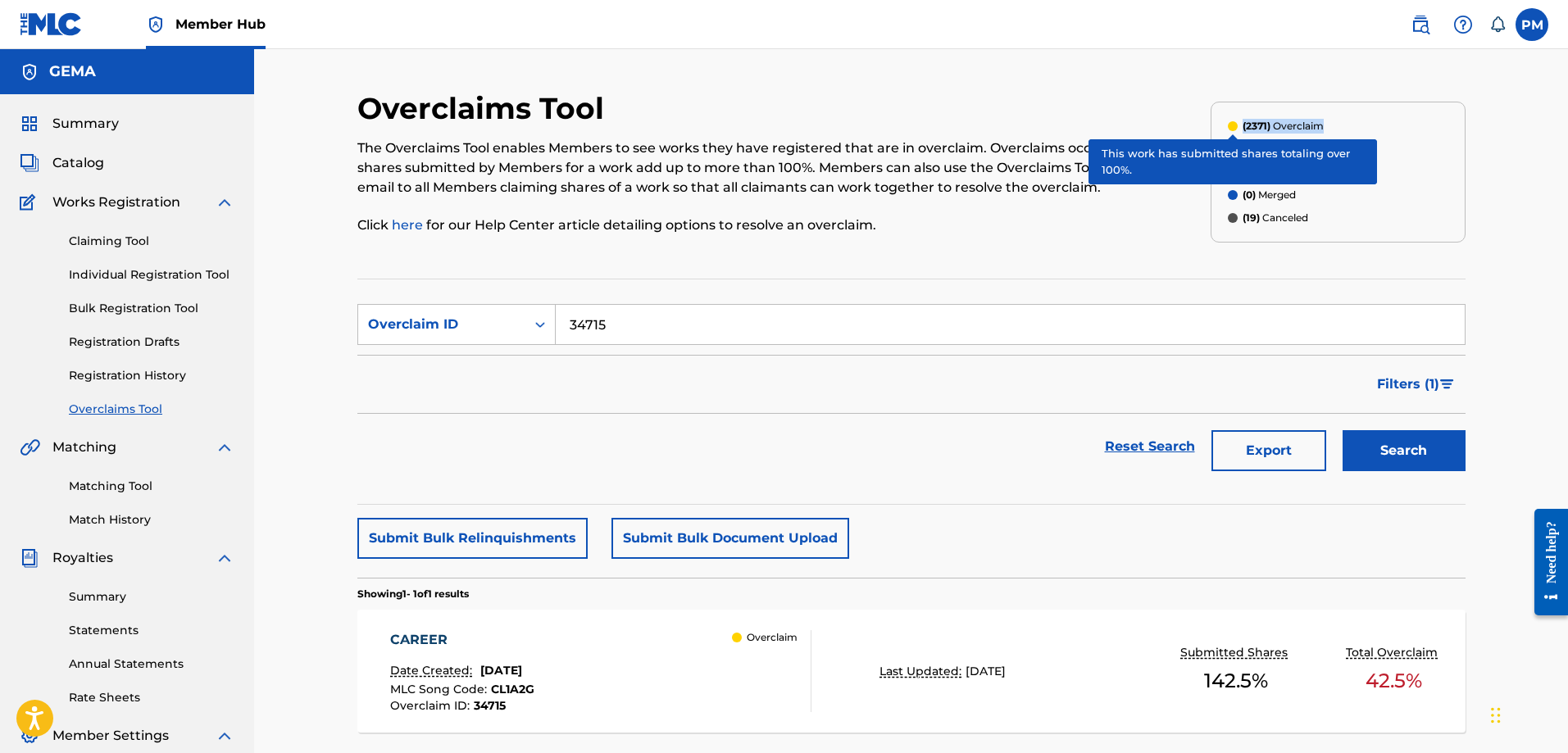
drag, startPoint x: 1327, startPoint y: 126, endPoint x: 1233, endPoint y: 130, distance: 94.1
click at [1233, 130] on div "(2371) Overclaim" at bounding box center [1338, 125] width 221 height 15
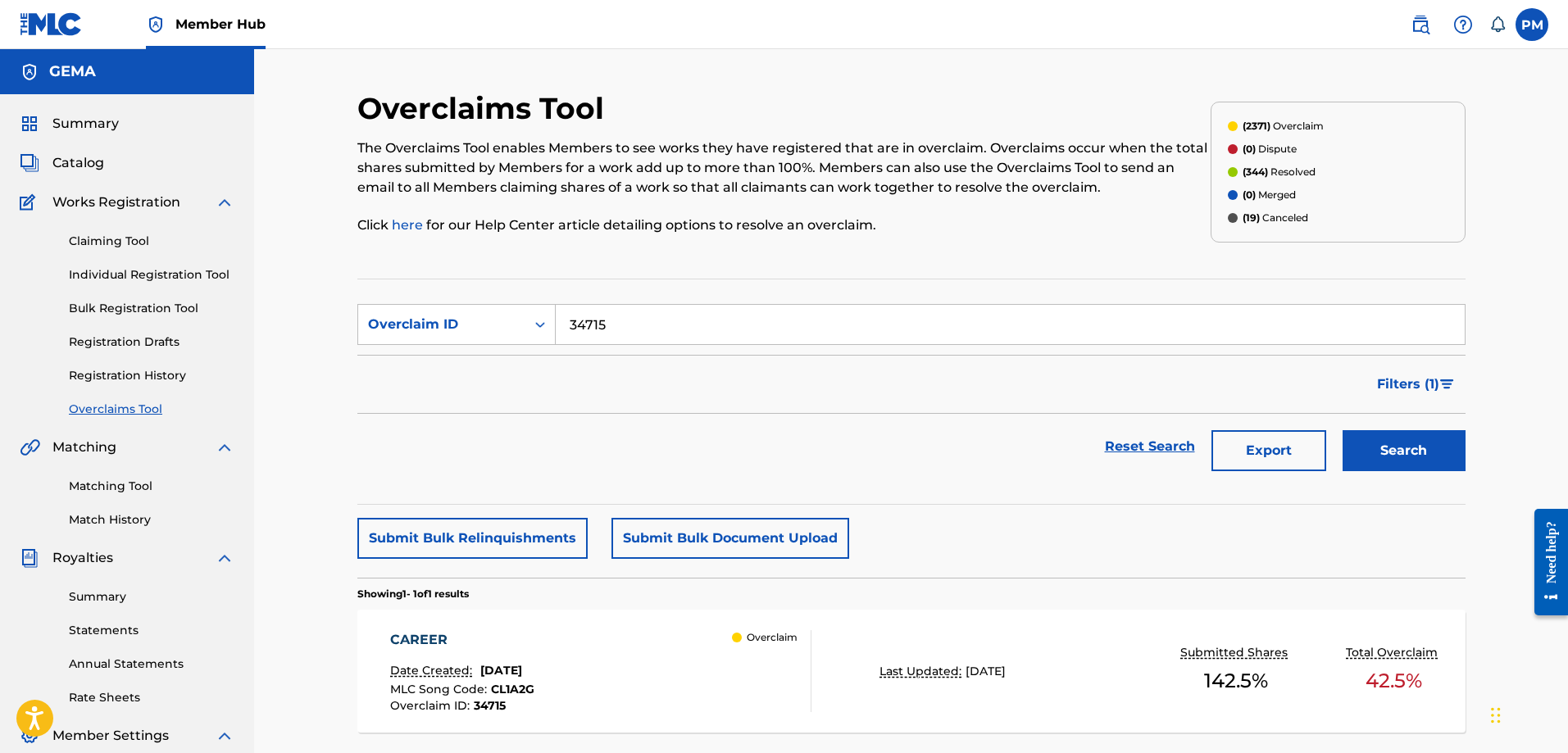
click at [362, 462] on div "Reset Search Export Search" at bounding box center [911, 446] width 1108 height 65
